Goal: Information Seeking & Learning: Check status

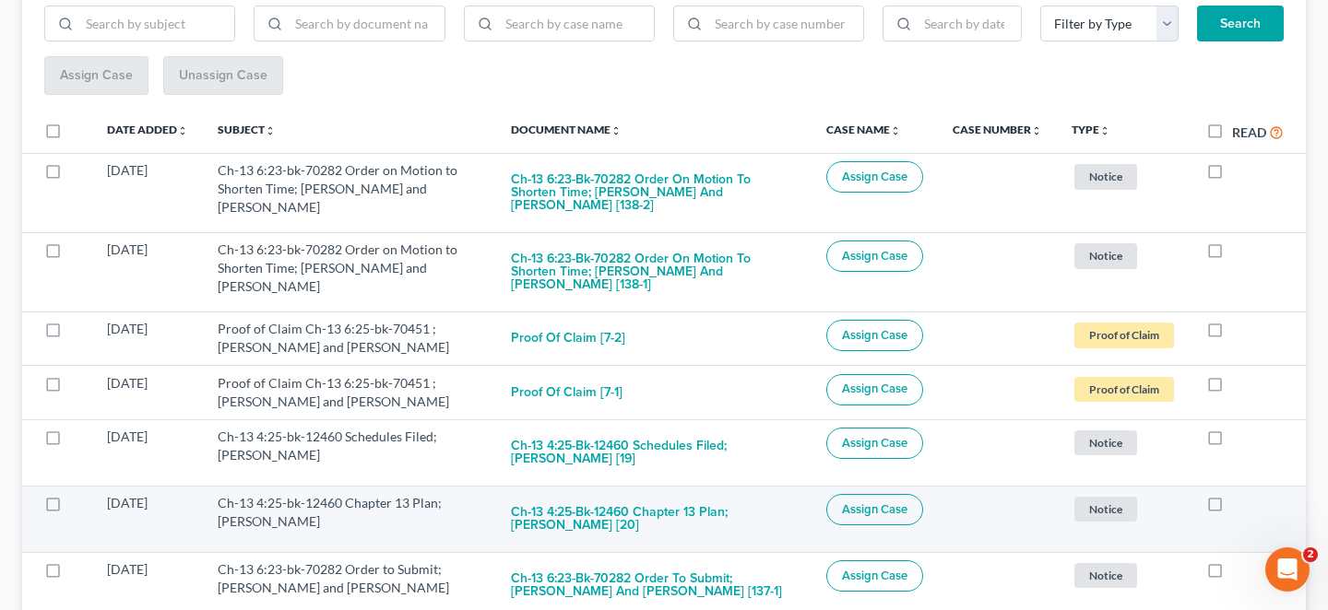
scroll to position [275, 0]
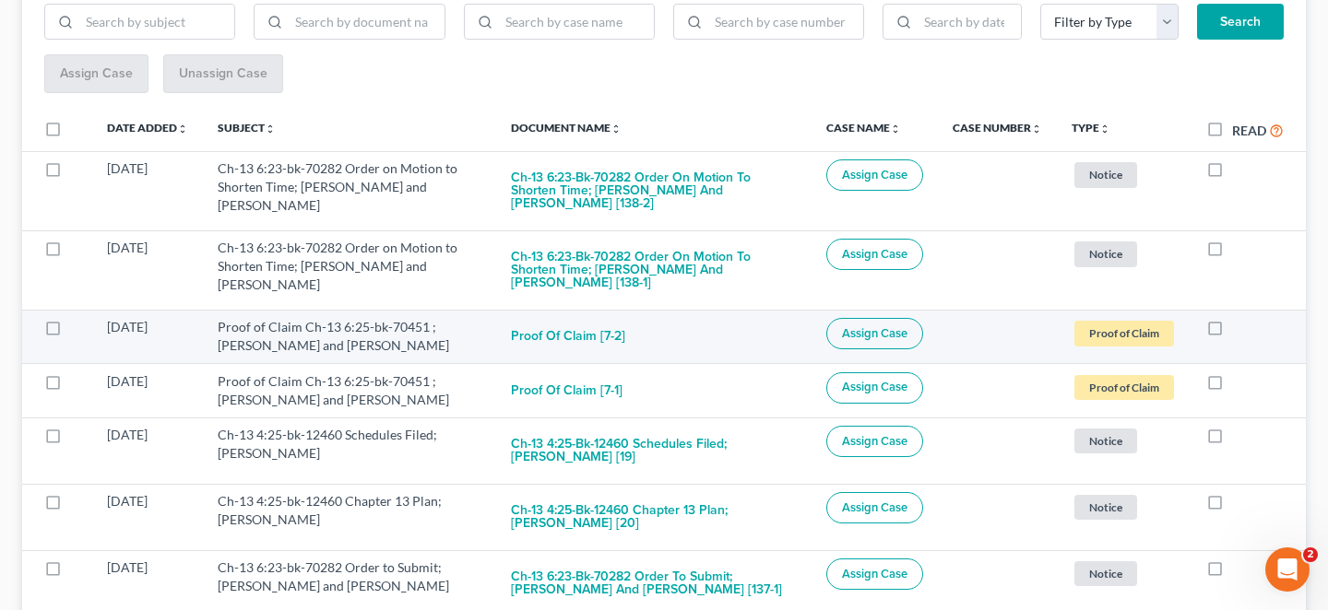
click at [1232, 332] on label at bounding box center [1232, 332] width 0 height 0
click at [1239, 318] on input "checkbox" at bounding box center [1245, 324] width 12 height 12
checkbox input "true"
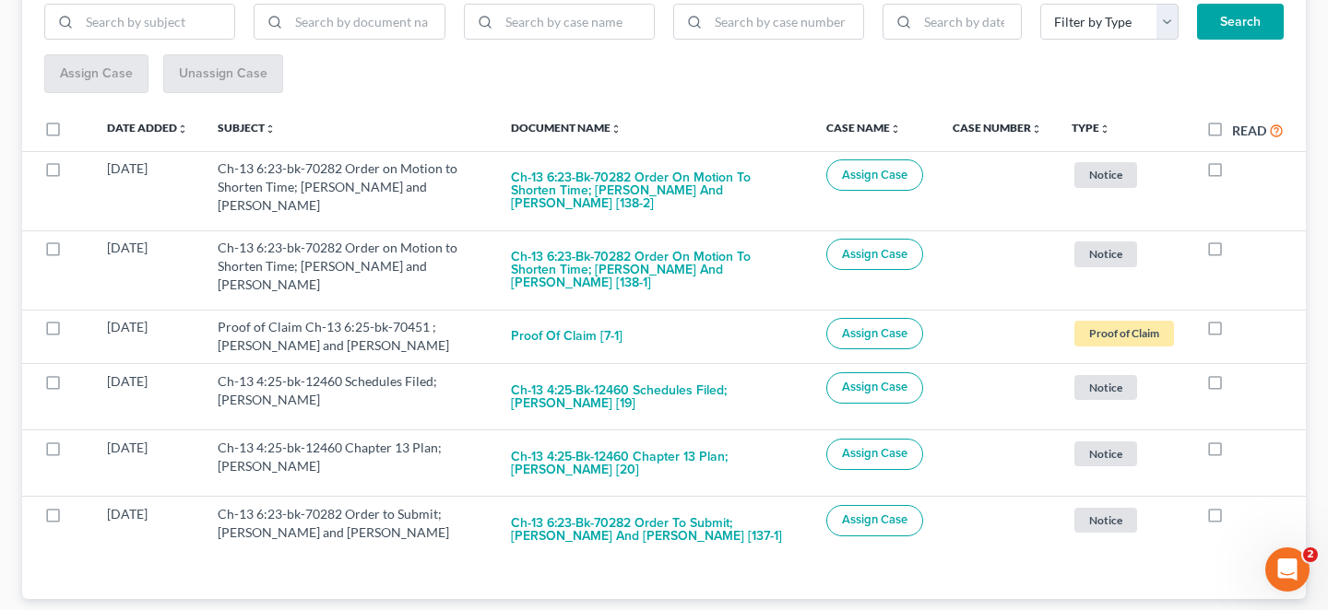
scroll to position [224, 0]
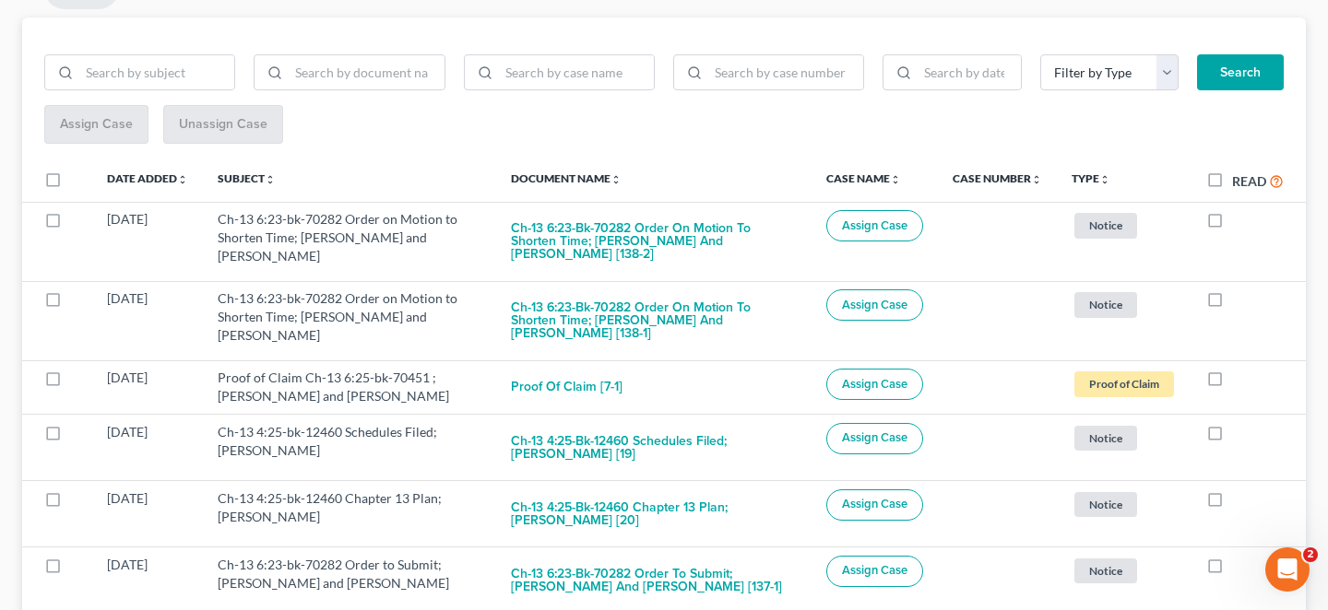
click at [1226, 281] on td at bounding box center [1248, 320] width 114 height 79
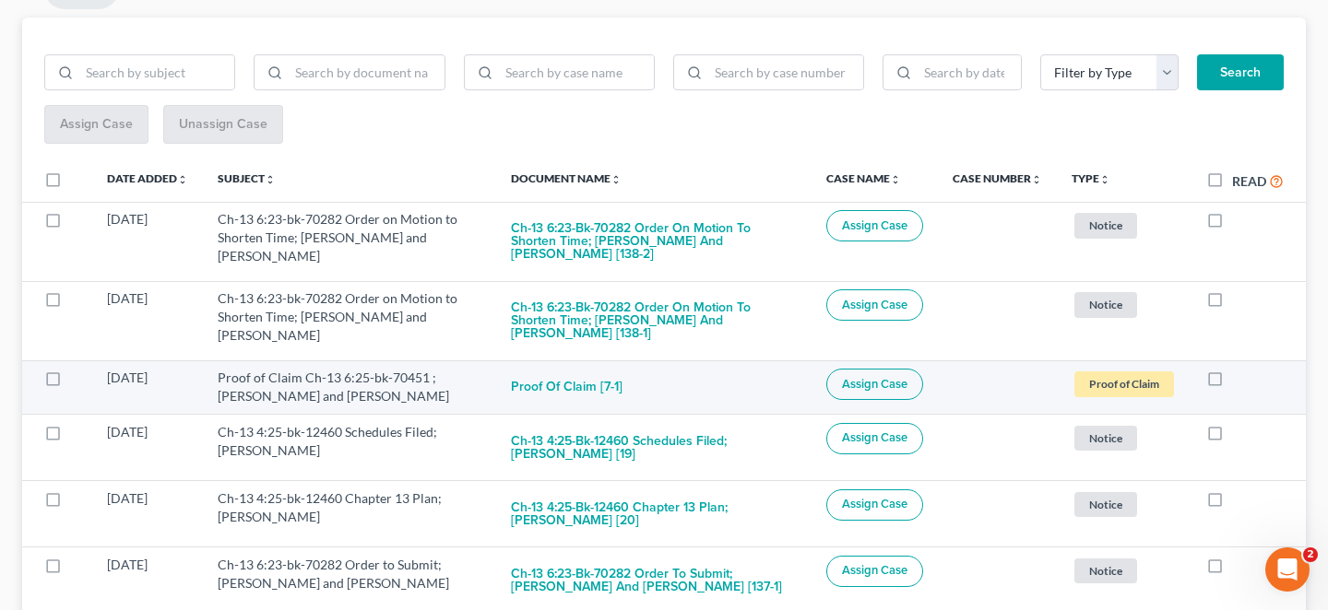
click at [1232, 383] on label at bounding box center [1232, 383] width 0 height 0
click at [1239, 369] on input "checkbox" at bounding box center [1245, 375] width 12 height 12
checkbox input "true"
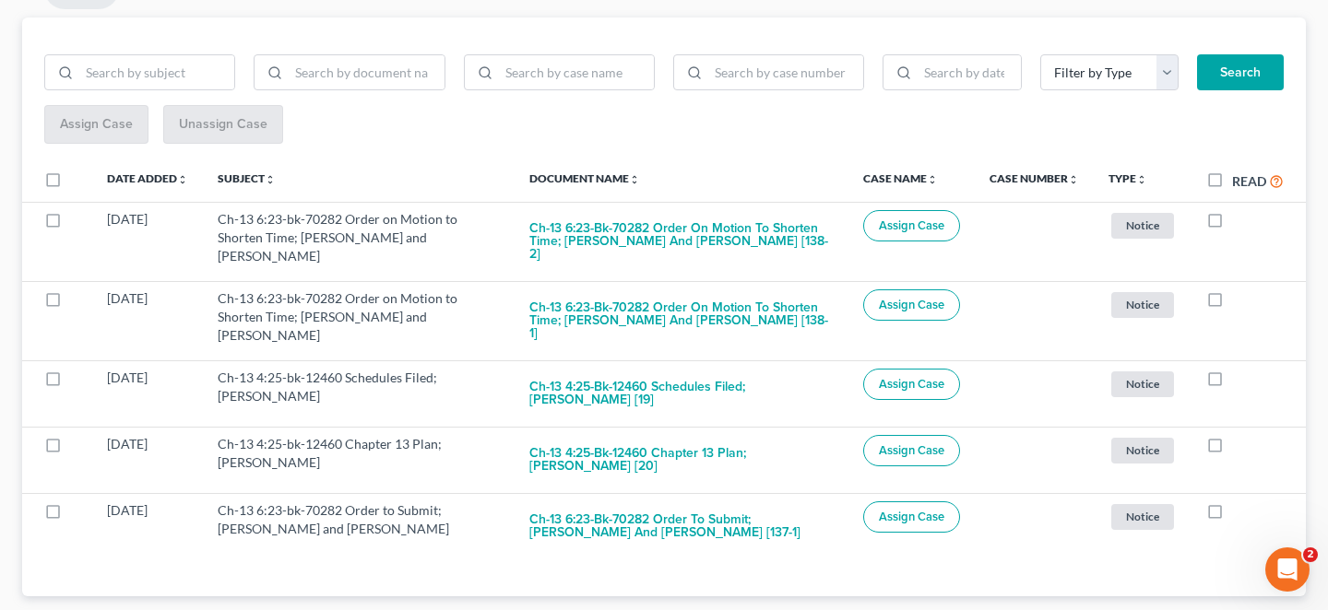
scroll to position [162, 0]
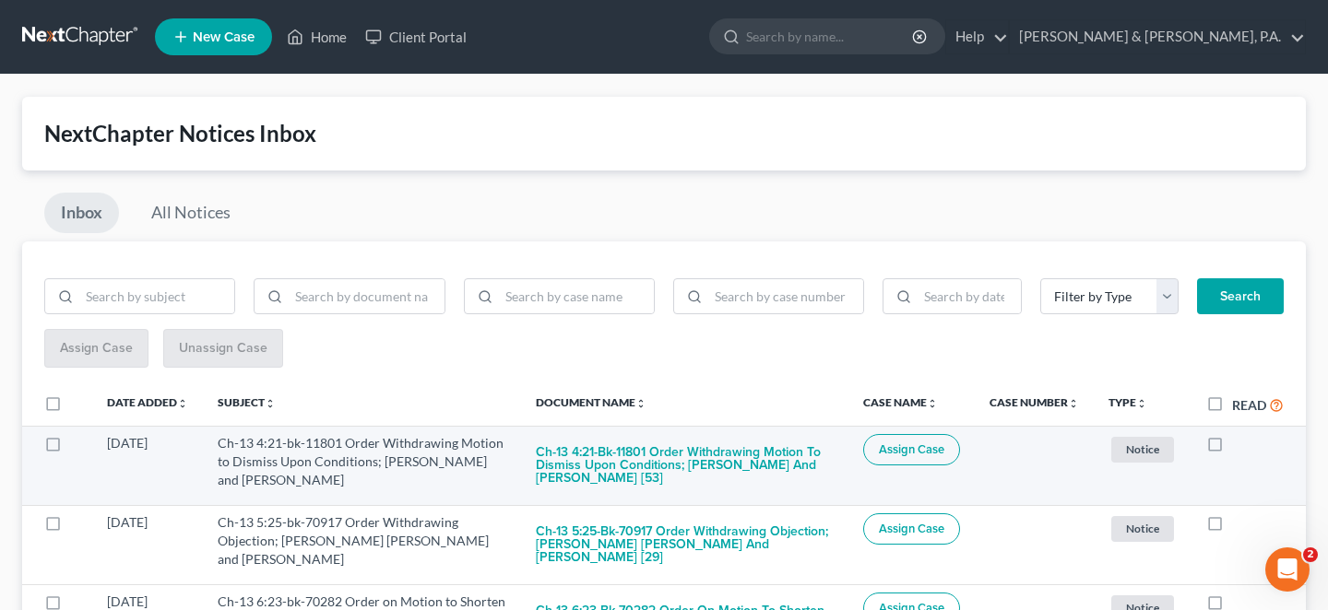
click at [1232, 448] on label at bounding box center [1232, 448] width 0 height 0
click at [1239, 434] on input "checkbox" at bounding box center [1245, 440] width 12 height 12
checkbox input "true"
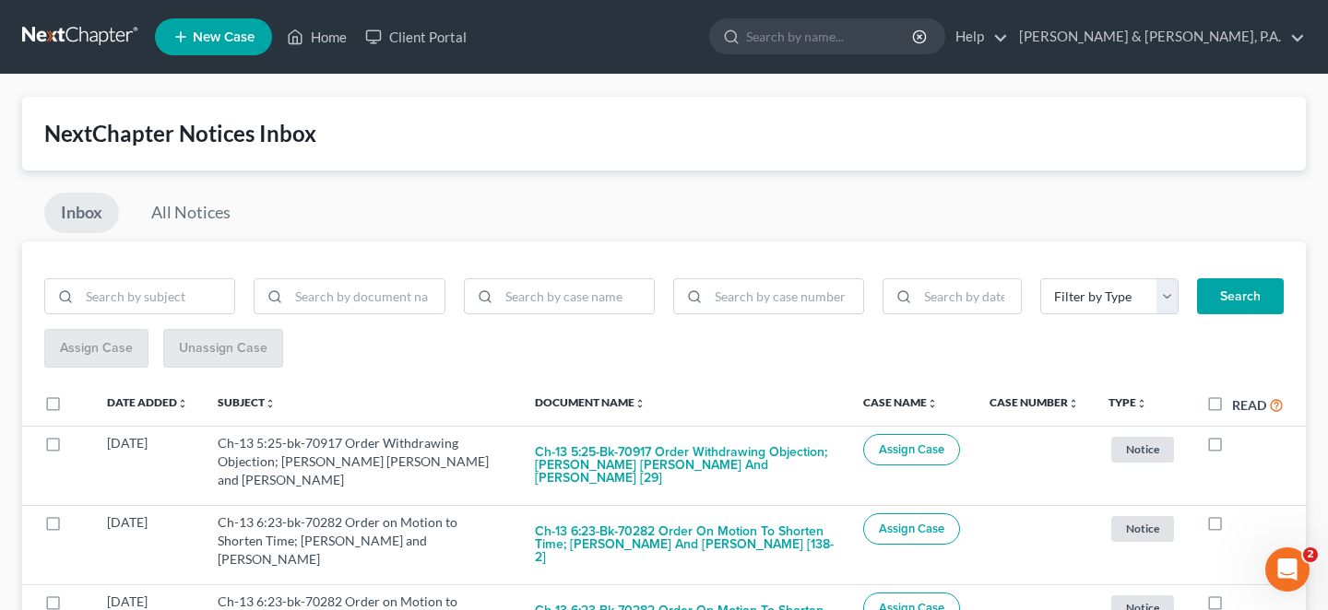
scroll to position [215, 0]
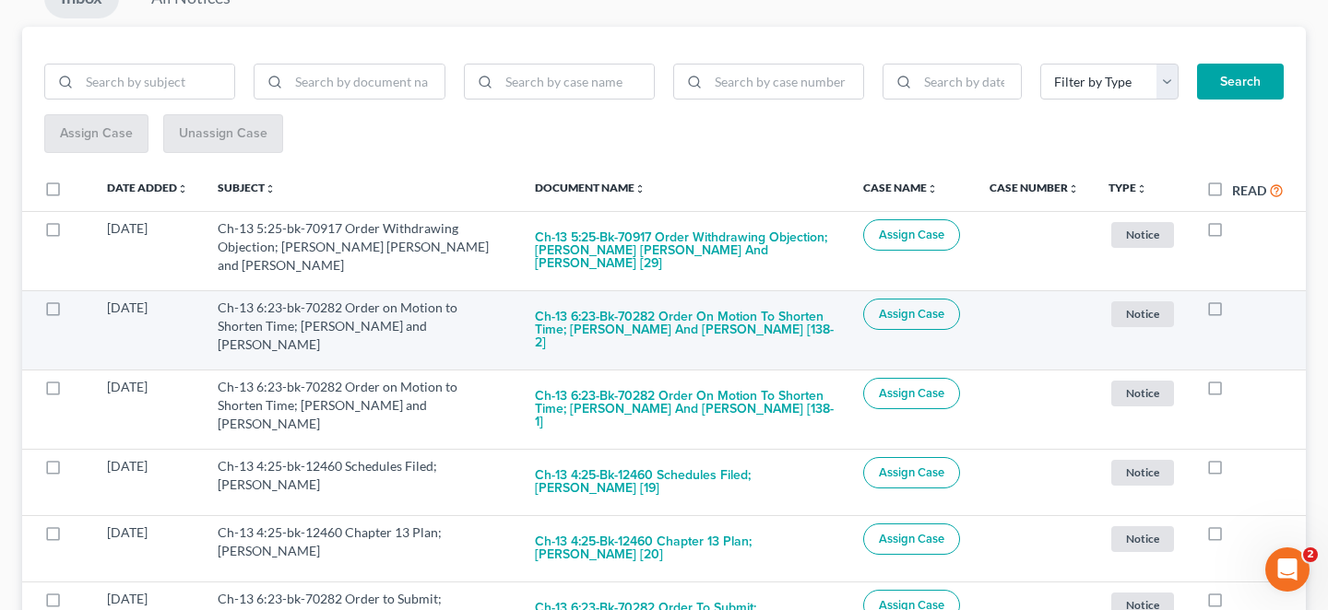
click at [1232, 313] on label at bounding box center [1232, 313] width 0 height 0
click at [1239, 299] on input "checkbox" at bounding box center [1245, 305] width 12 height 12
checkbox input "true"
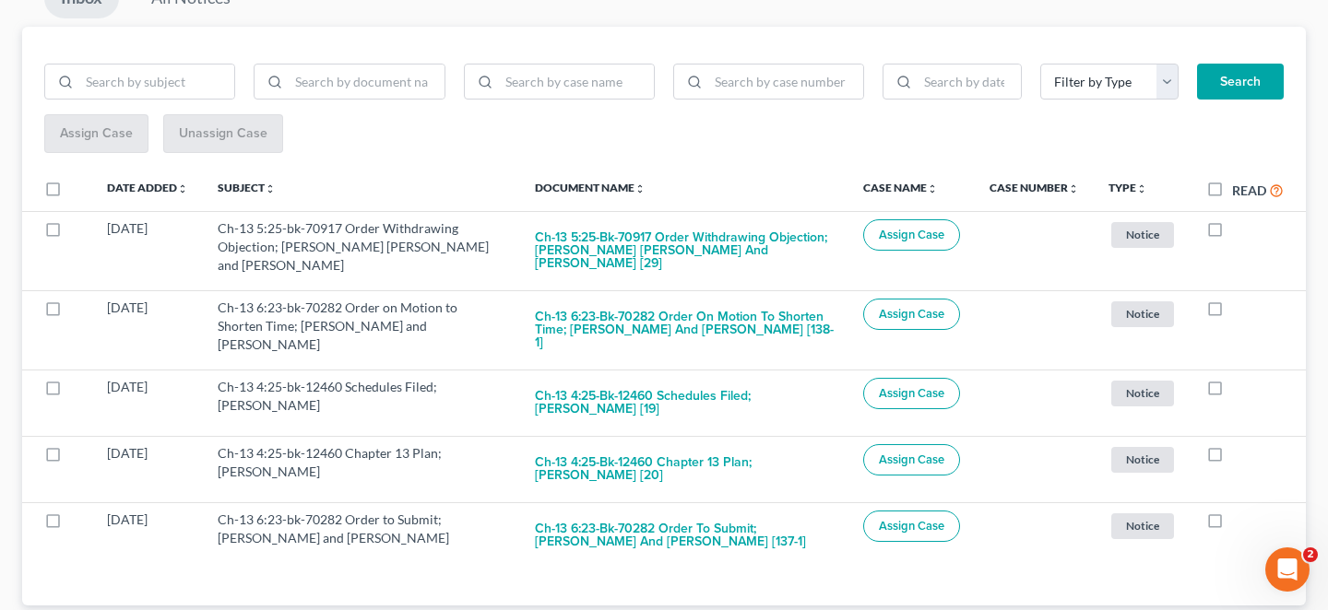
scroll to position [162, 0]
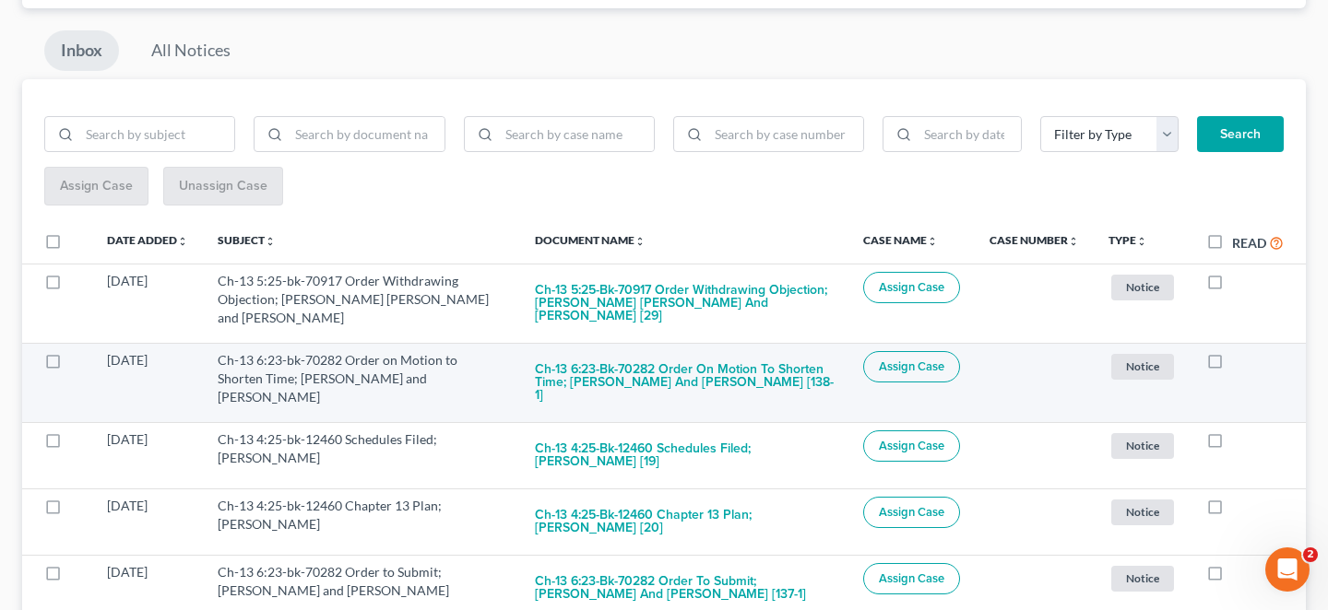
click at [1232, 365] on label at bounding box center [1232, 365] width 0 height 0
click at [1239, 351] on input "checkbox" at bounding box center [1245, 357] width 12 height 12
checkbox input "true"
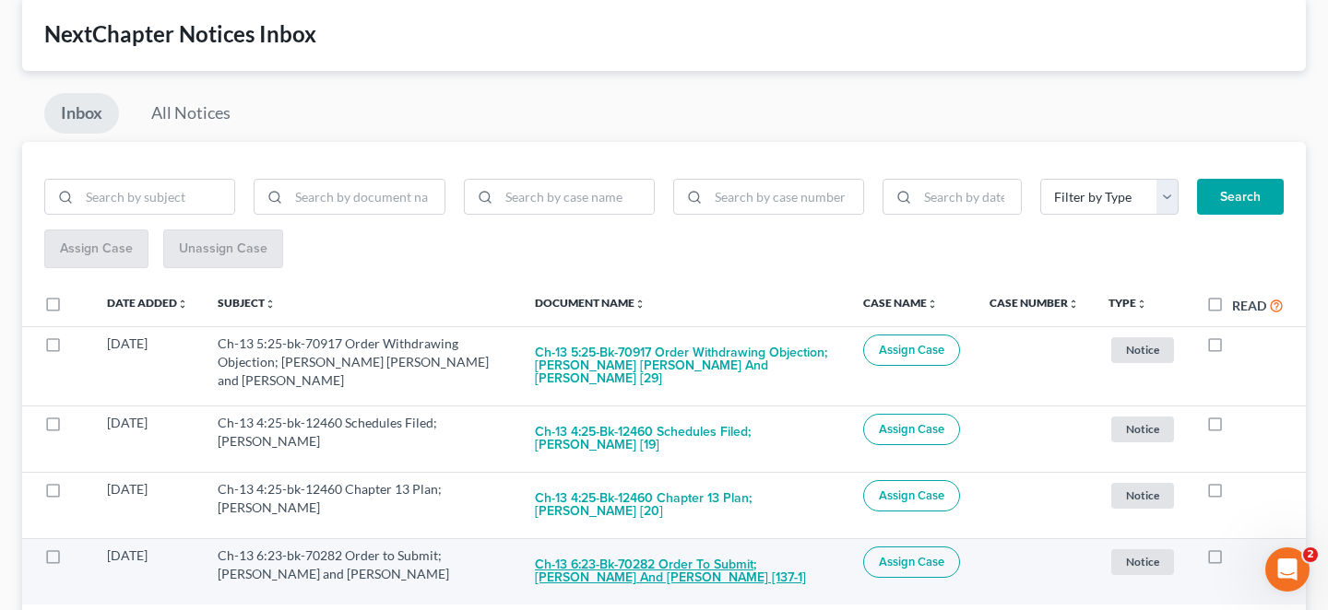
click at [741, 547] on button "Ch-13 6:23-bk-70282 Order to Submit; [PERSON_NAME] and [PERSON_NAME] [137-1]" at bounding box center [684, 572] width 299 height 50
checkbox input "true"
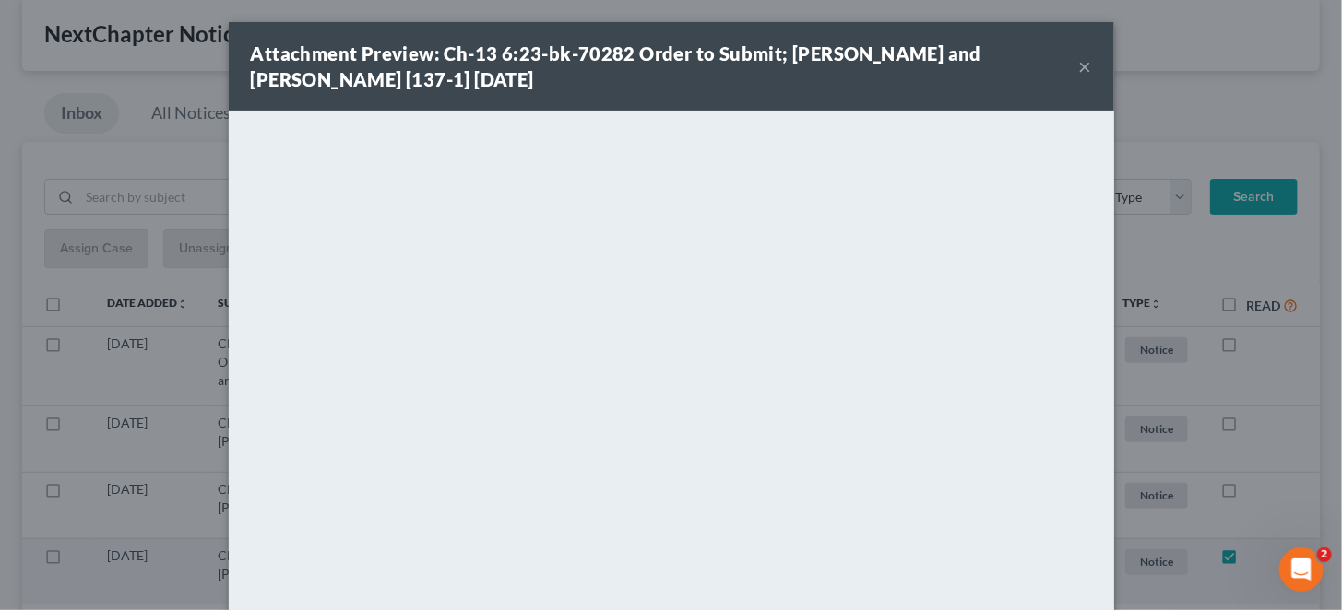
scroll to position [37, 0]
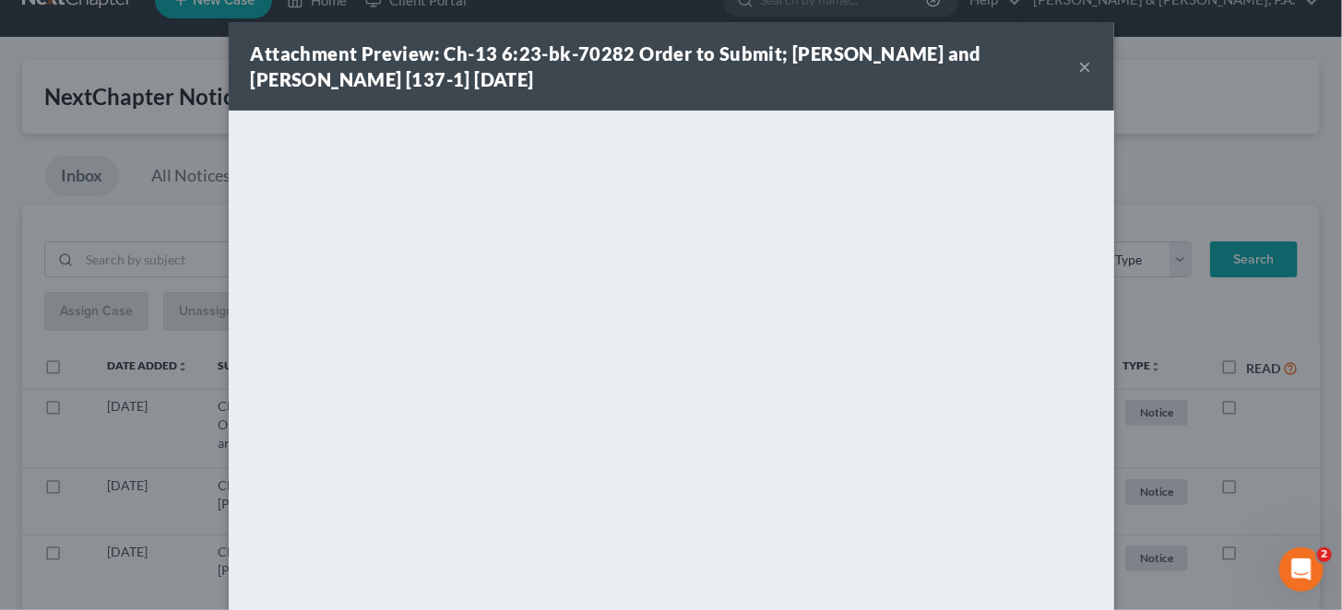
click at [1079, 58] on button "×" at bounding box center [1085, 66] width 13 height 22
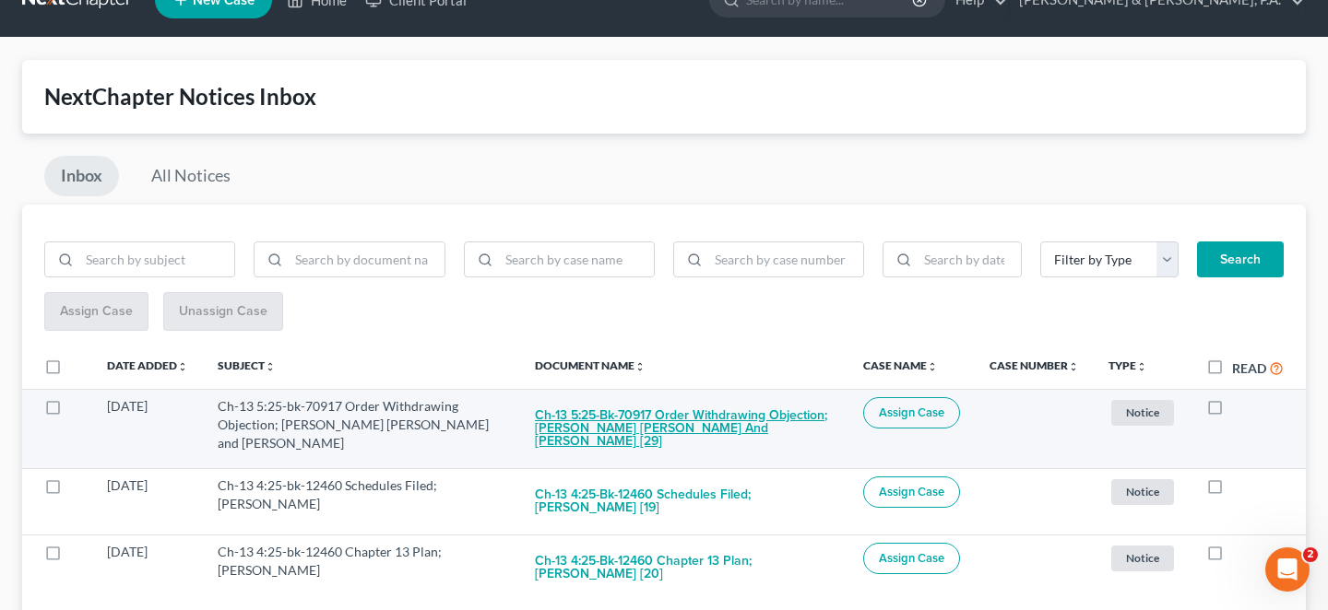
click at [637, 400] on button "Ch-13 5:25-bk-70917 Order Withdrawing Objection; Steven Mark Russell and Margar…" at bounding box center [684, 428] width 299 height 63
checkbox input "true"
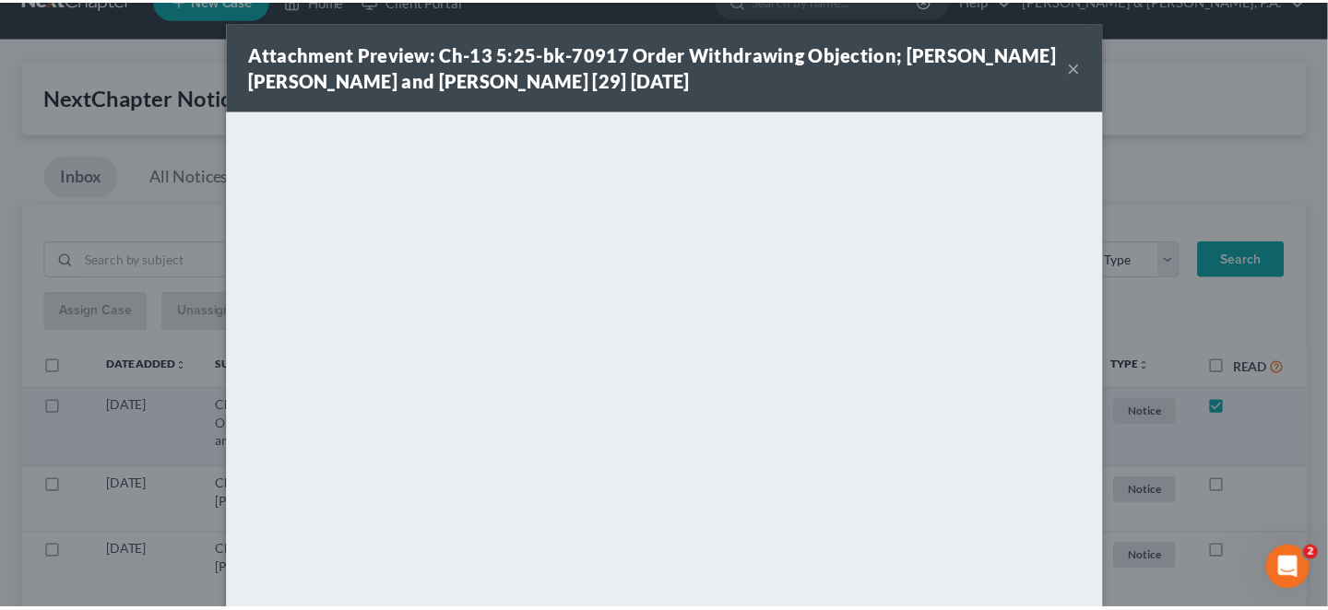
scroll to position [0, 0]
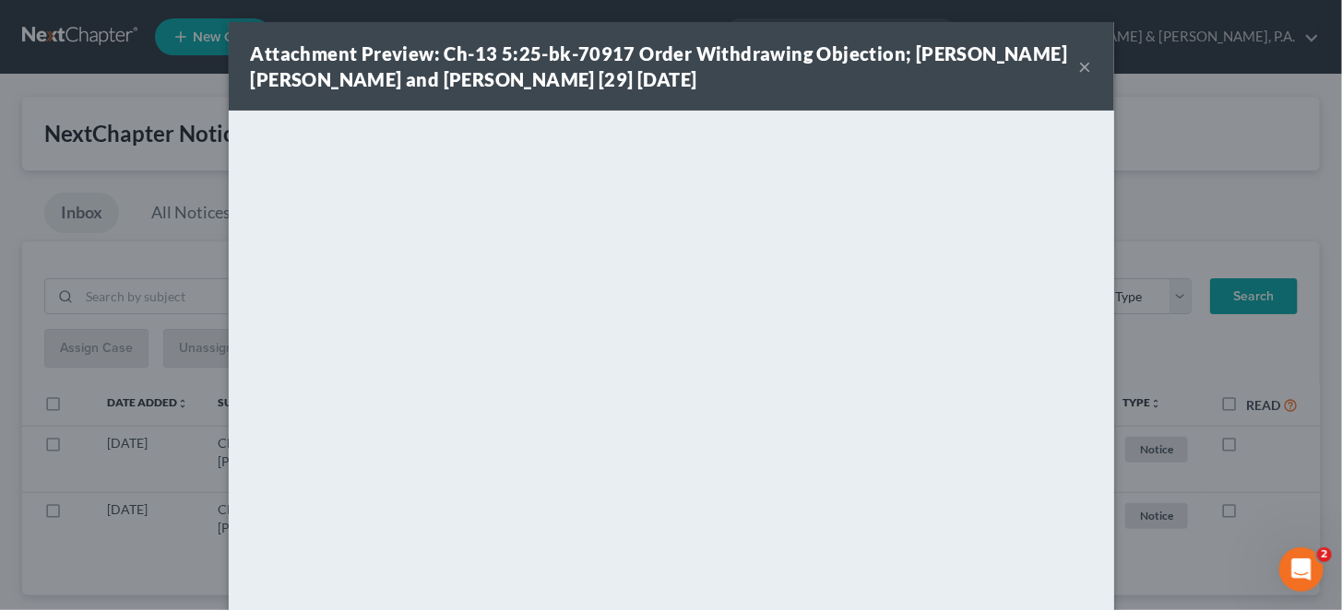
click at [1043, 62] on div "Attachment Preview: Ch-13 5:25-bk-70917 Order Withdrawing Objection; Steven Mar…" at bounding box center [665, 67] width 828 height 52
click at [1079, 55] on button "×" at bounding box center [1085, 66] width 13 height 22
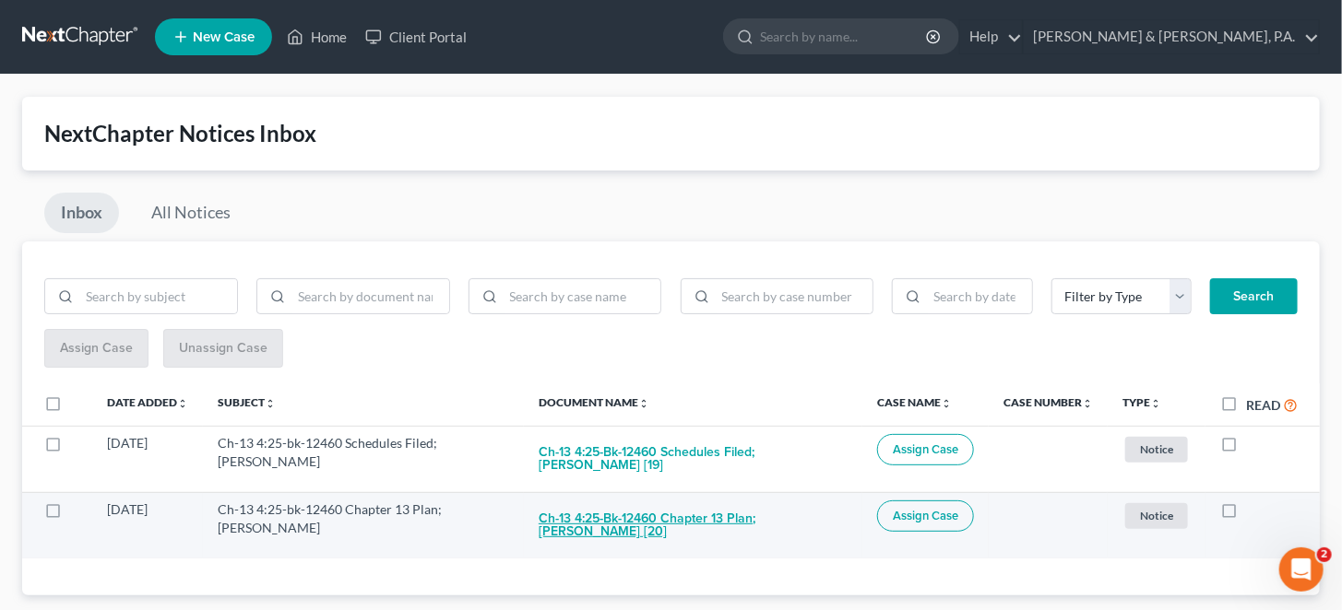
click at [734, 501] on button "Ch-13 4:25-bk-12460 Chapter 13 Plan; [PERSON_NAME] [20]" at bounding box center [692, 526] width 309 height 50
checkbox input "true"
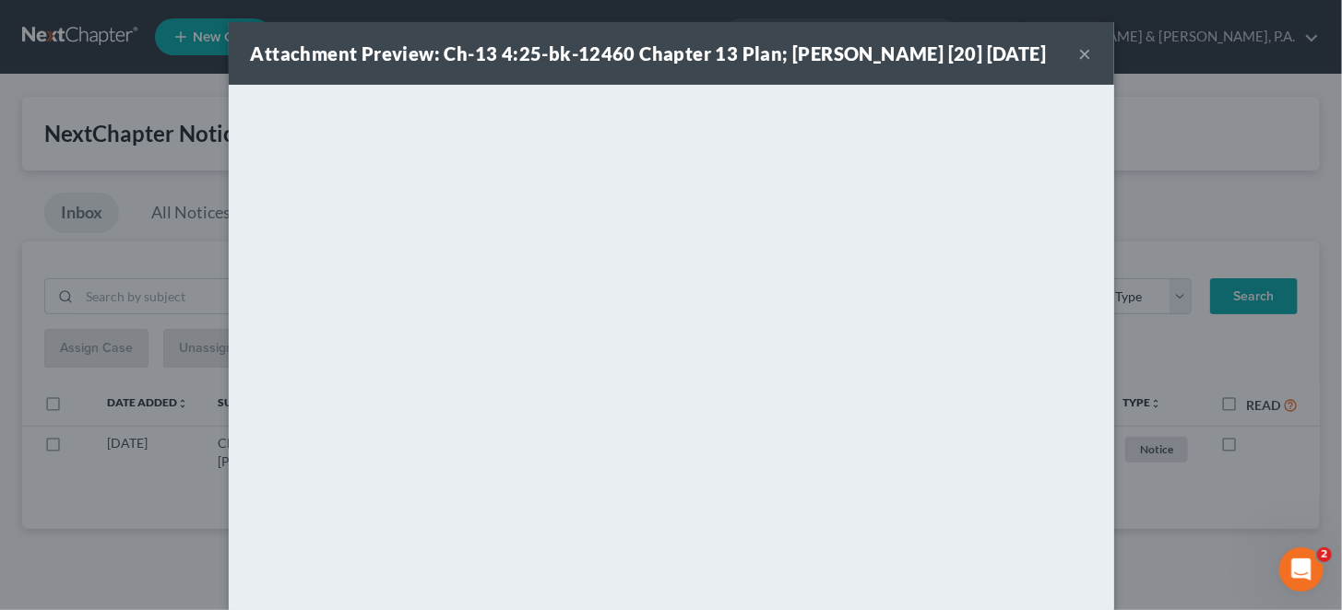
click at [1061, 55] on div "Attachment Preview: Ch-13 4:25-bk-12460 Chapter 13 Plan; Cederick Jones [20] 08…" at bounding box center [671, 53] width 885 height 63
click at [1079, 52] on button "×" at bounding box center [1085, 53] width 13 height 22
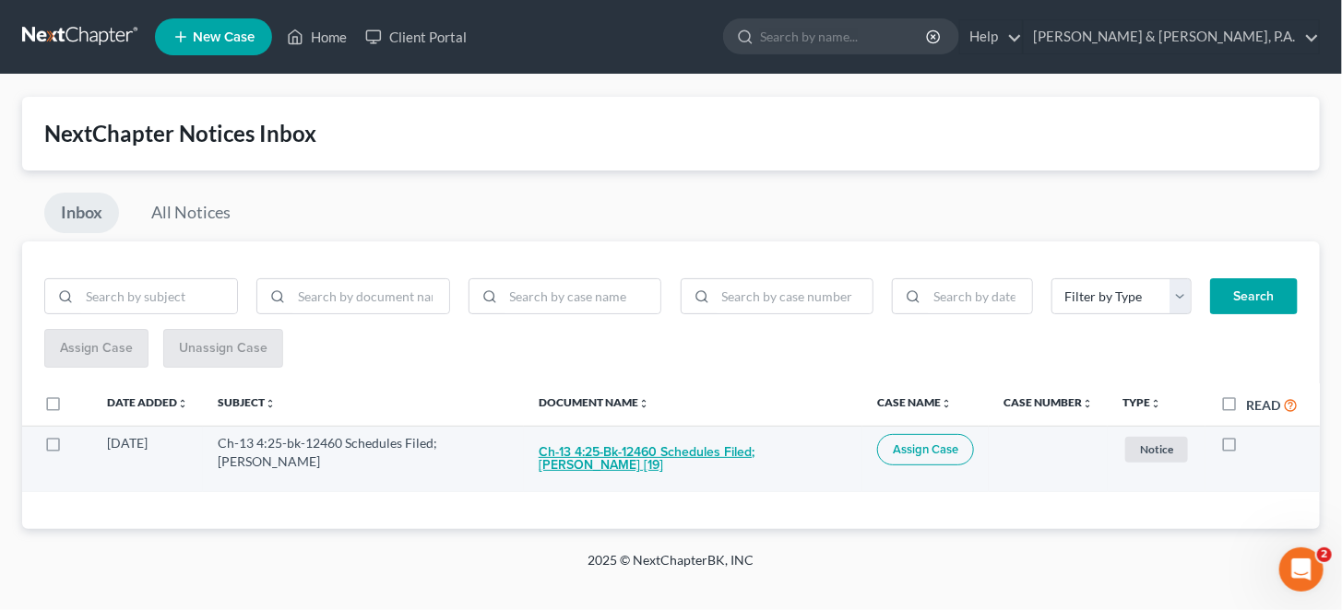
click at [687, 434] on button "Ch-13 4:25-bk-12460 Schedules Filed; [PERSON_NAME] [19]" at bounding box center [692, 459] width 309 height 50
checkbox input "true"
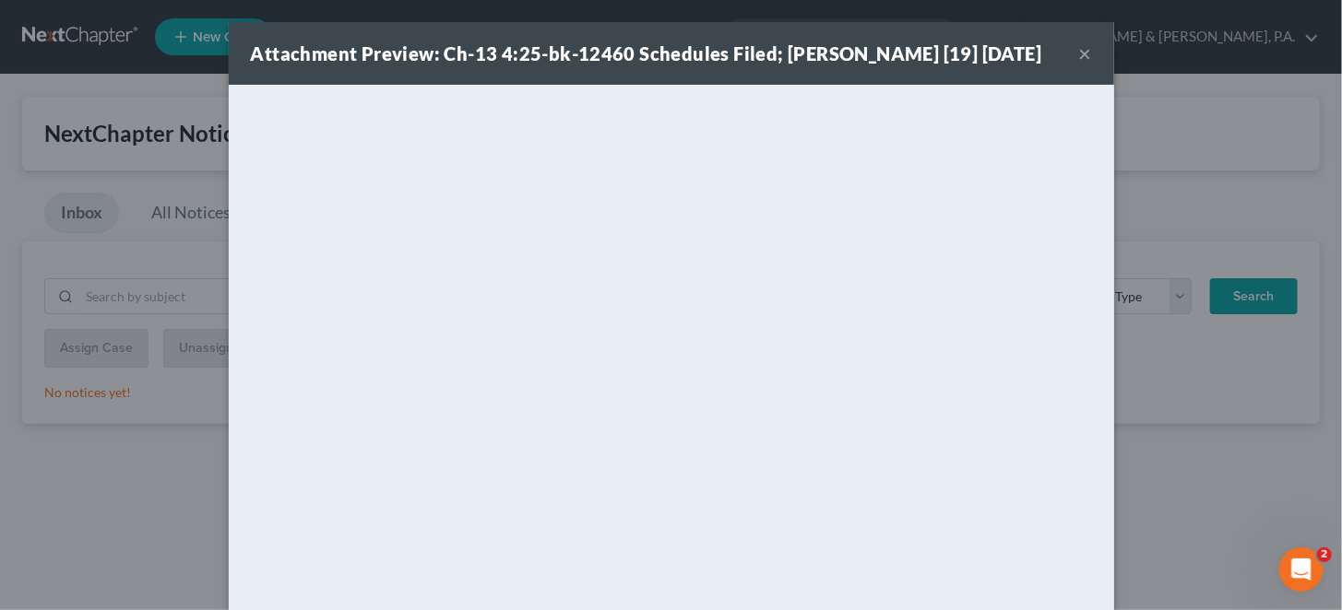
click at [1079, 50] on button "×" at bounding box center [1085, 53] width 13 height 22
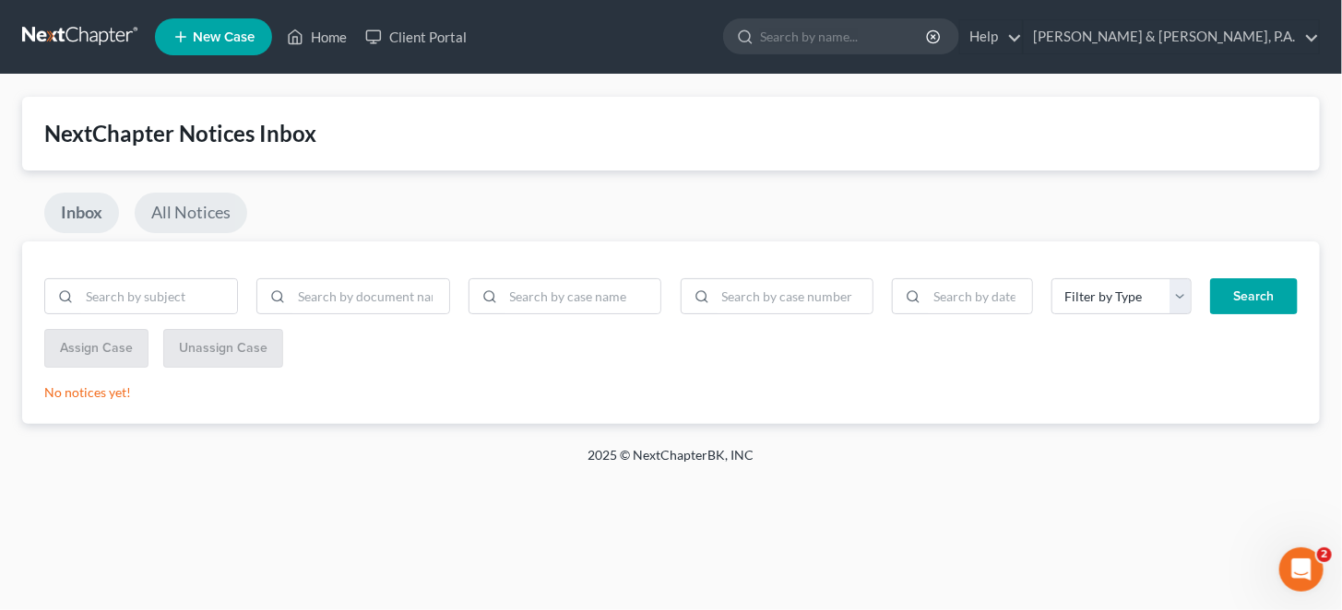
click at [175, 194] on link "All Notices" at bounding box center [191, 213] width 112 height 41
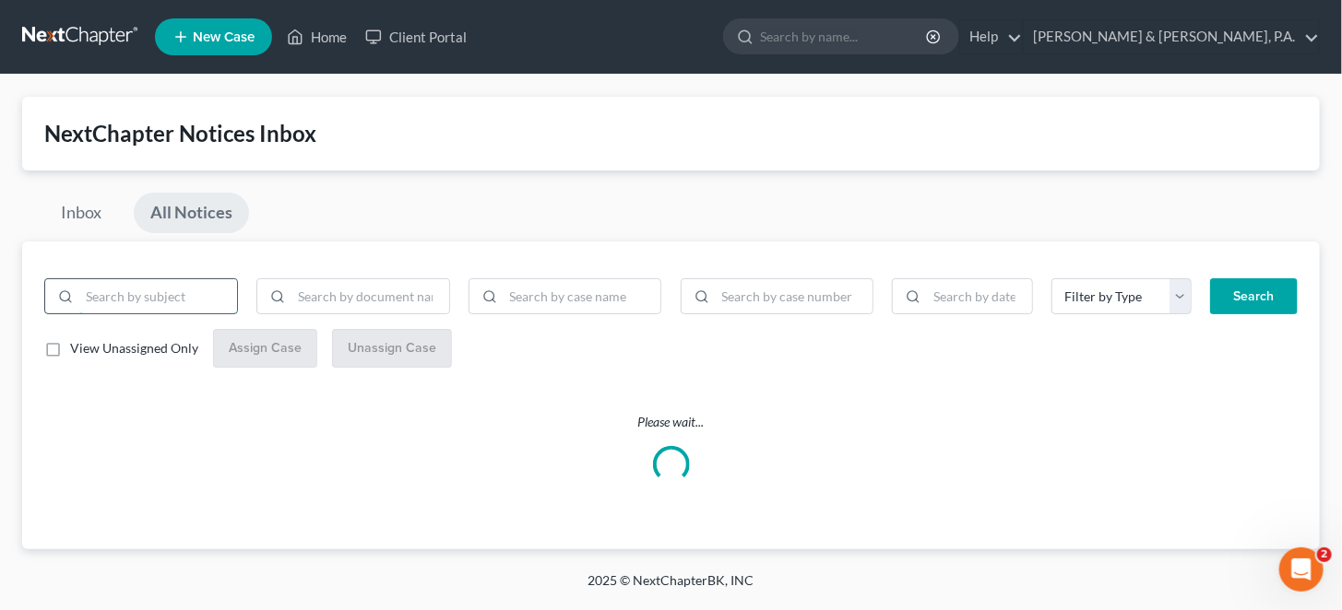
click at [154, 279] on input "search" at bounding box center [158, 296] width 158 height 35
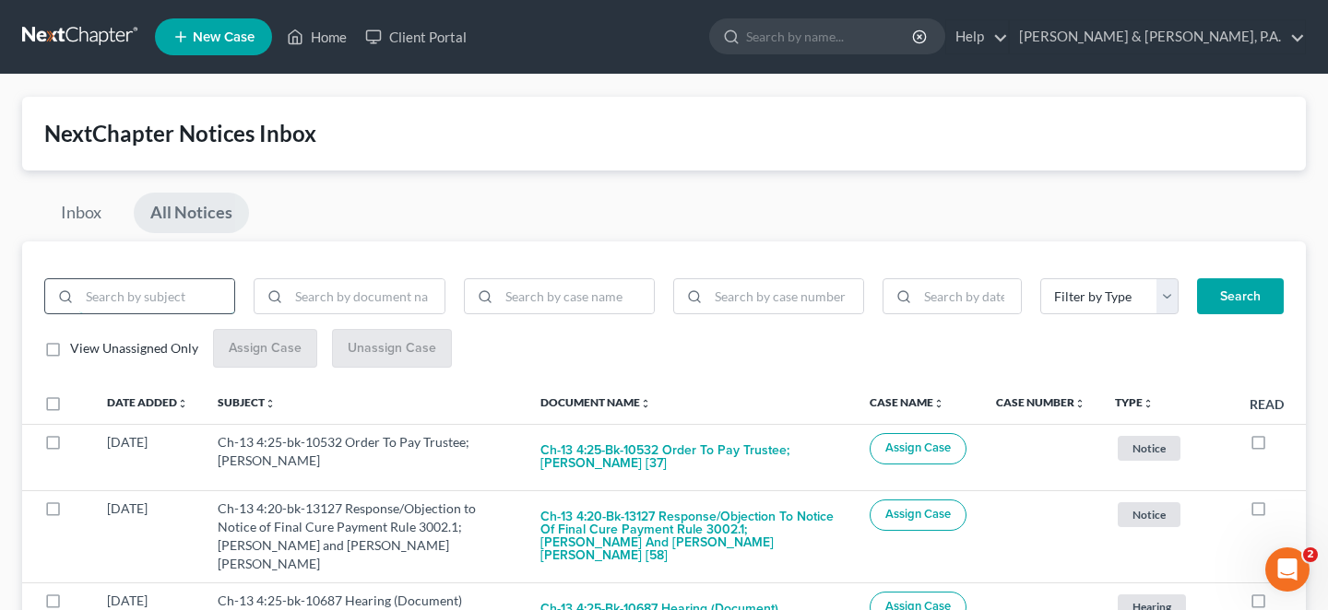
click at [156, 279] on input "search" at bounding box center [156, 296] width 155 height 35
type input "cederick"
click at [1197, 278] on button "Search" at bounding box center [1240, 296] width 87 height 37
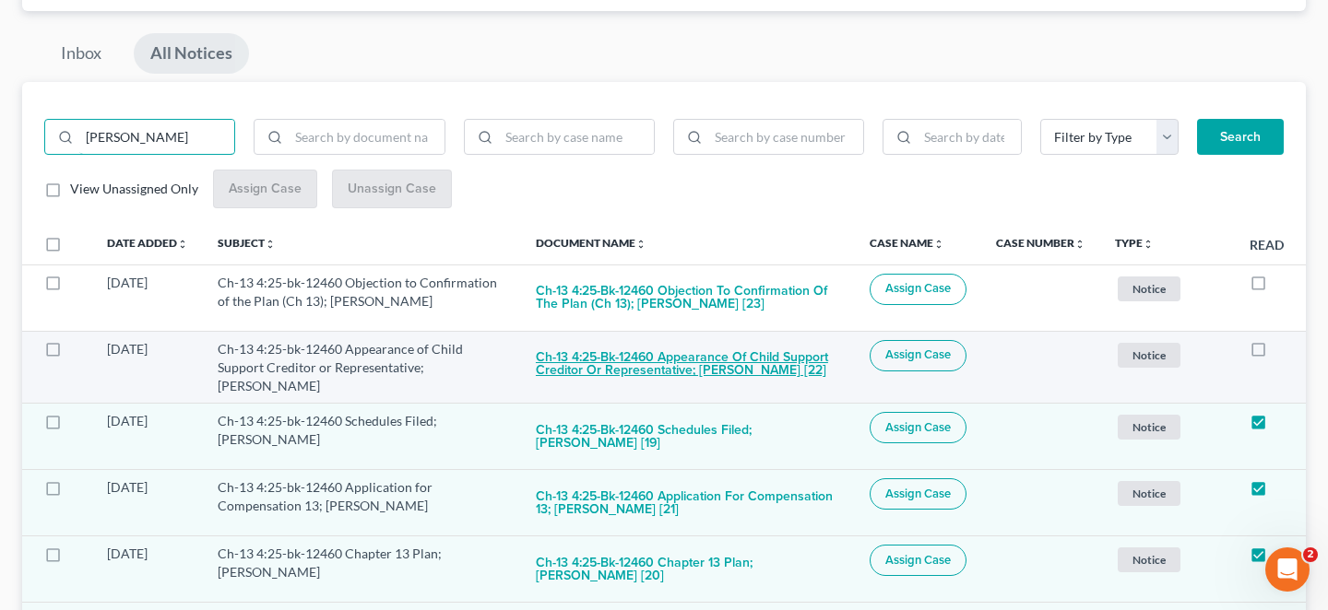
scroll to position [215, 0]
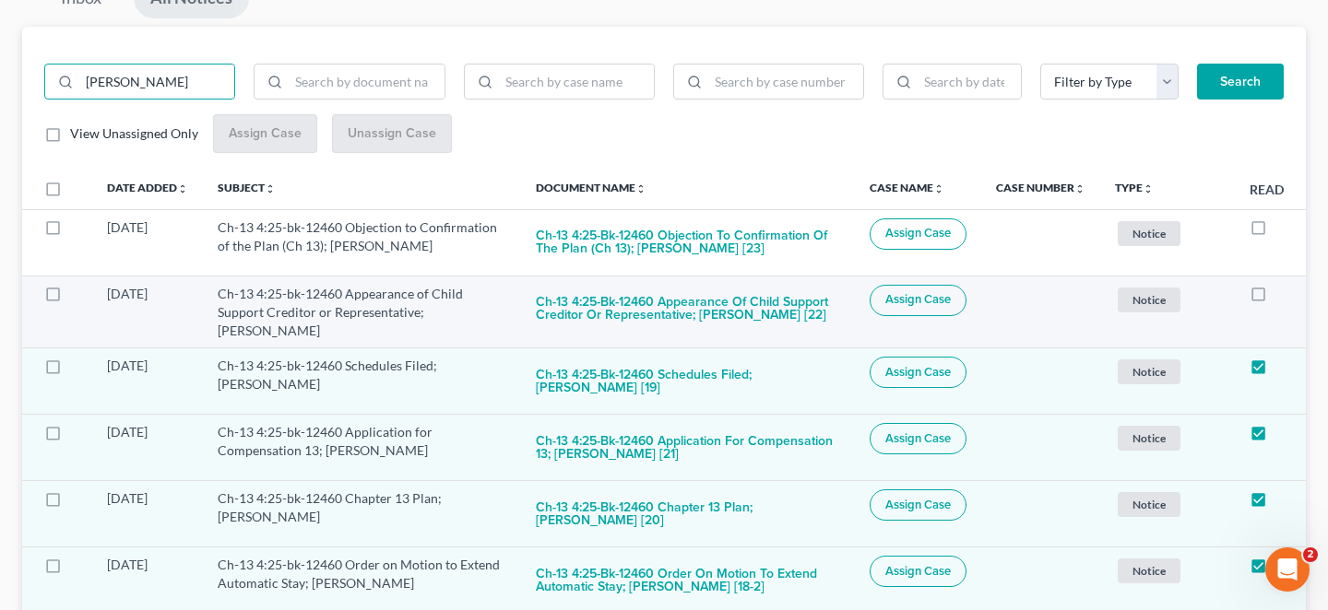
click at [1275, 299] on label at bounding box center [1275, 299] width 0 height 0
click at [1283, 285] on input "checkbox" at bounding box center [1289, 291] width 12 height 12
checkbox input "true"
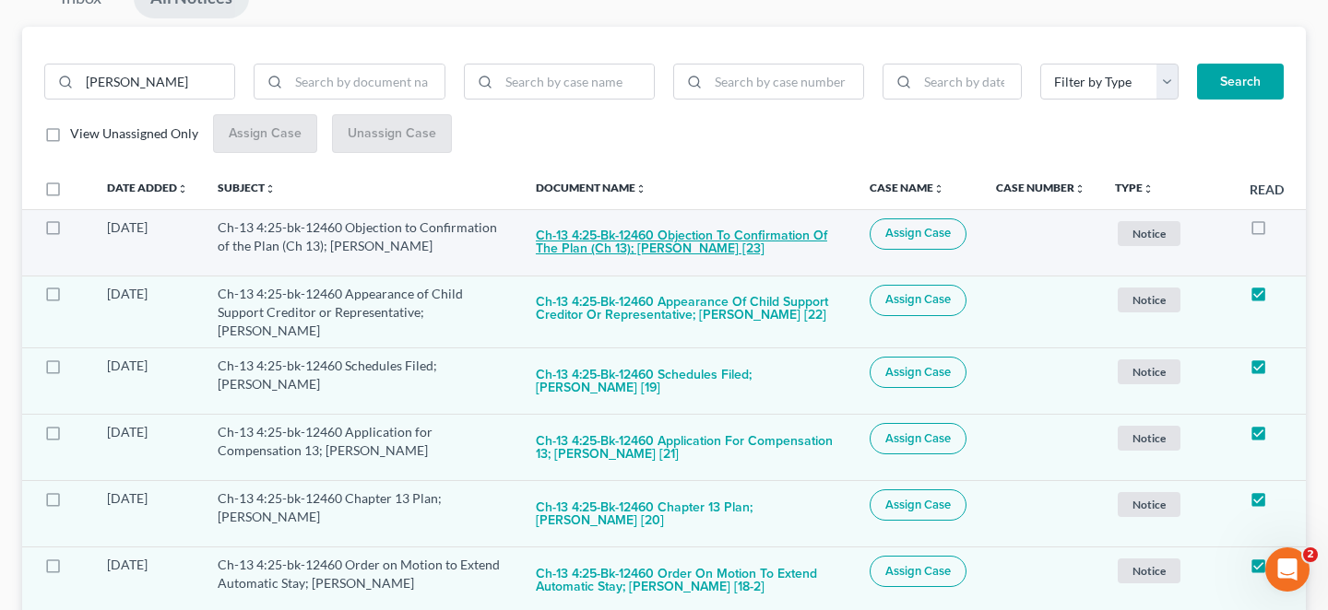
click at [678, 219] on button "Ch-13 4:25-bk-12460 Objection to Confirmation of the Plan (Ch 13); Cederick Jon…" at bounding box center [688, 244] width 304 height 50
checkbox input "true"
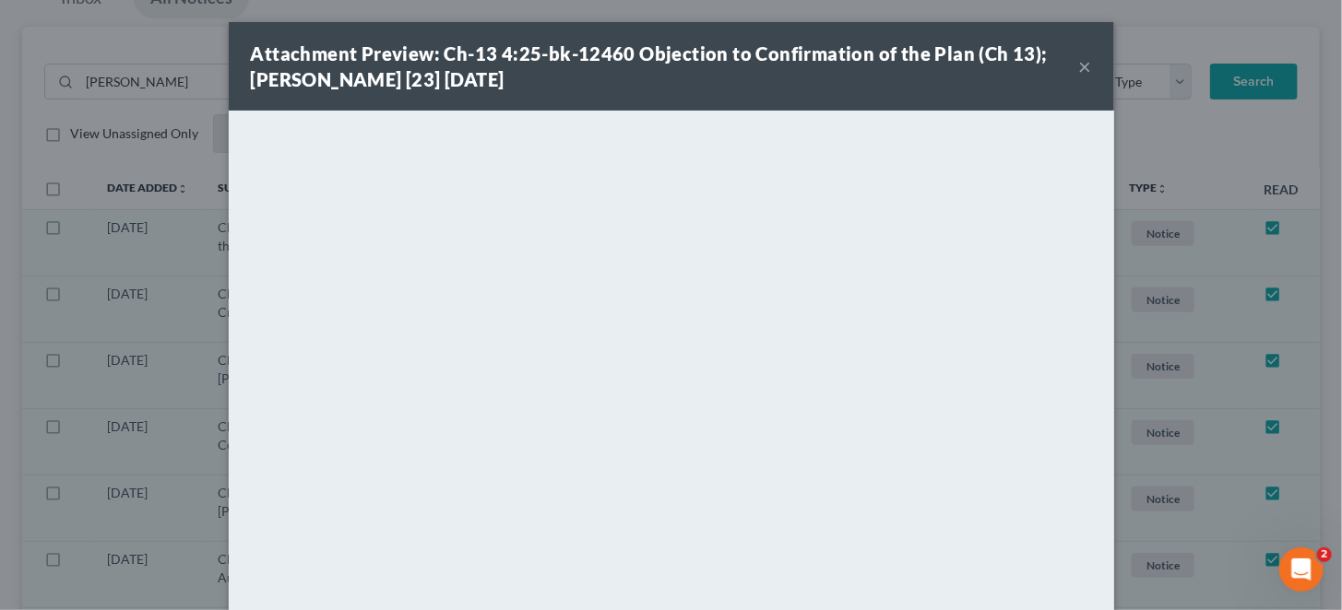
click at [1079, 64] on button "×" at bounding box center [1085, 66] width 13 height 22
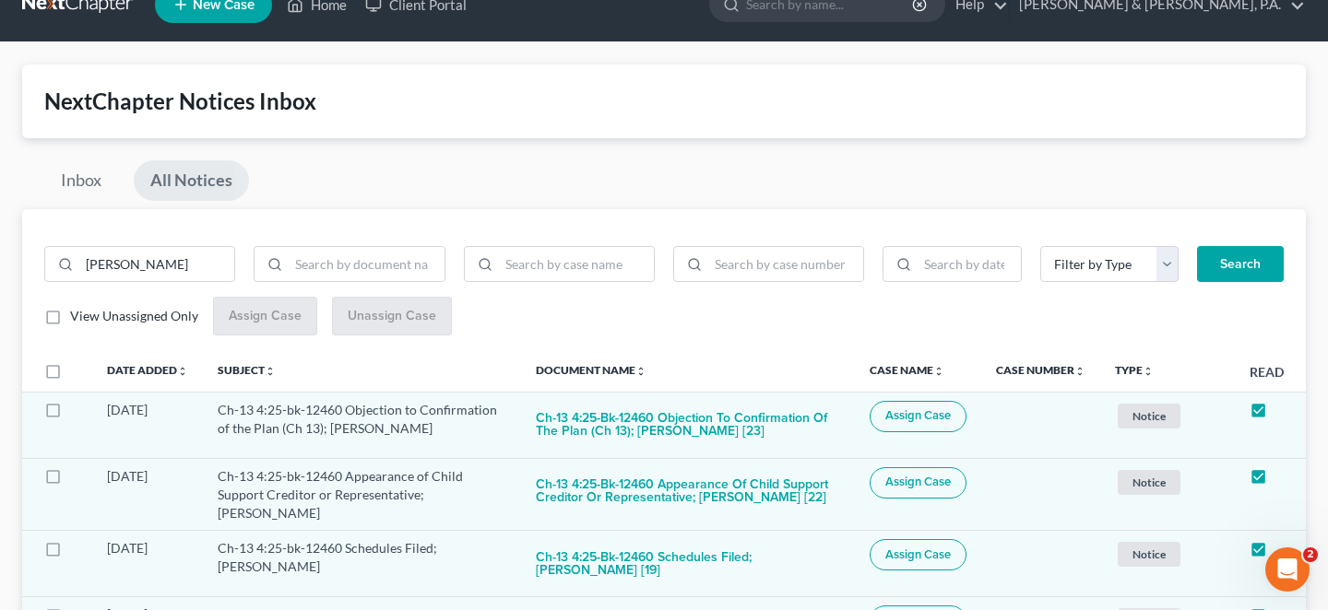
scroll to position [0, 0]
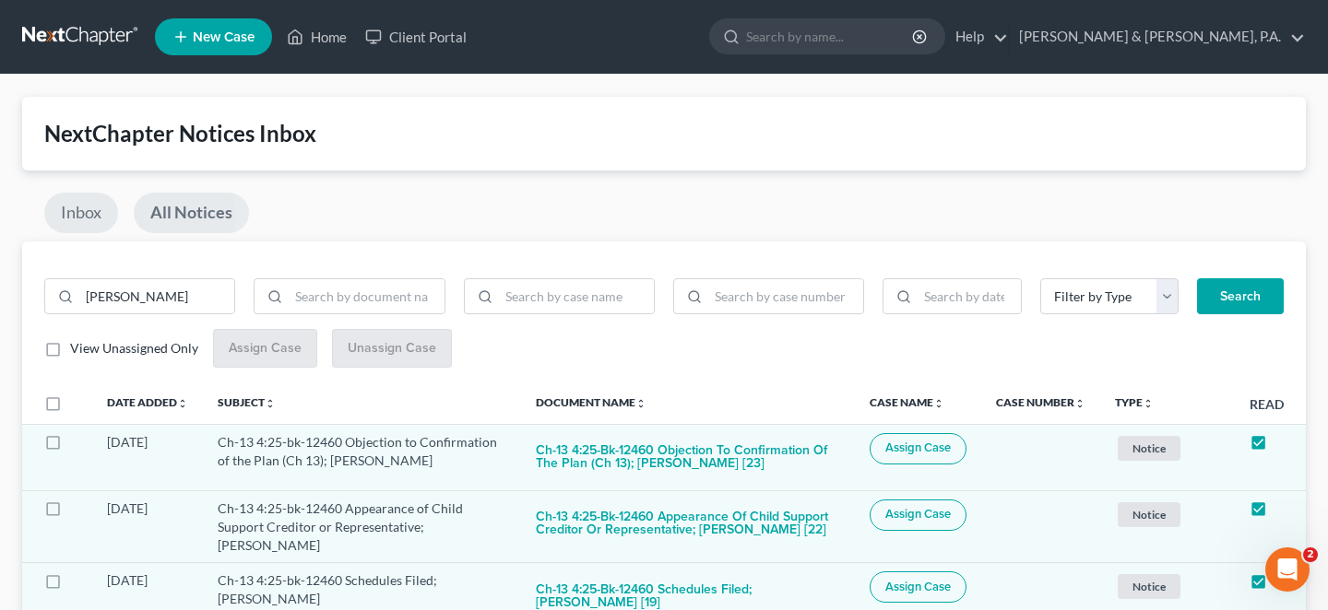
click at [94, 205] on link "Inbox" at bounding box center [81, 213] width 74 height 41
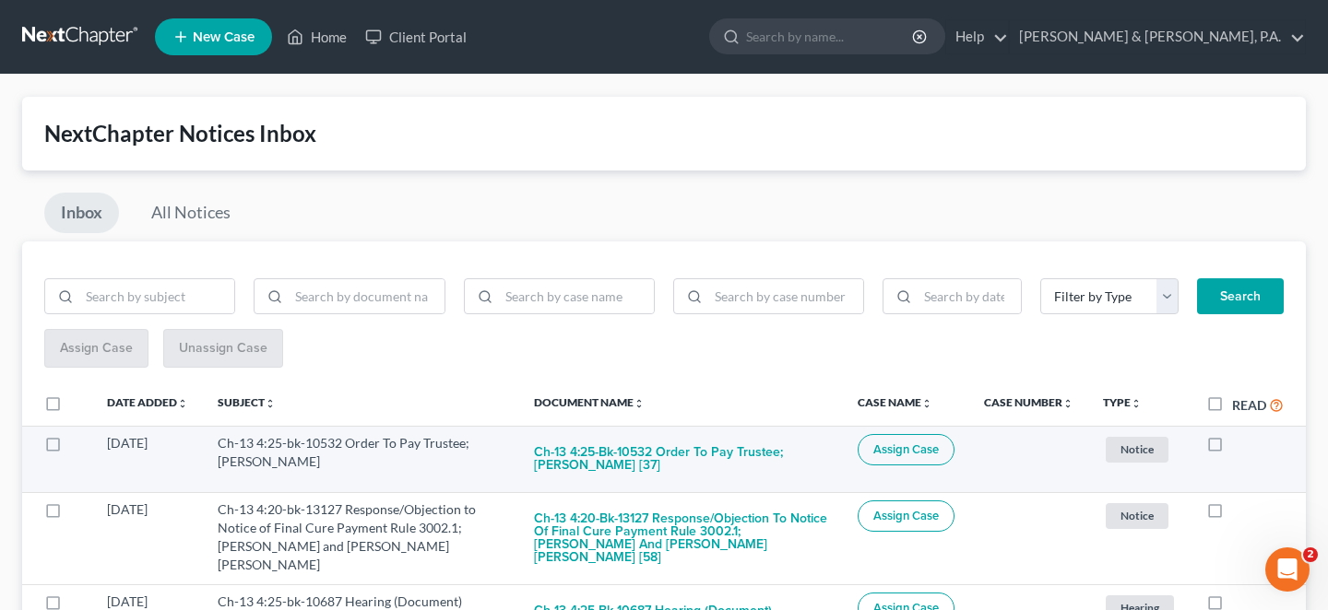
click at [1232, 448] on label at bounding box center [1232, 448] width 0 height 0
click at [1239, 434] on input "checkbox" at bounding box center [1245, 440] width 12 height 12
checkbox input "true"
